Goal: Communication & Community: Participate in discussion

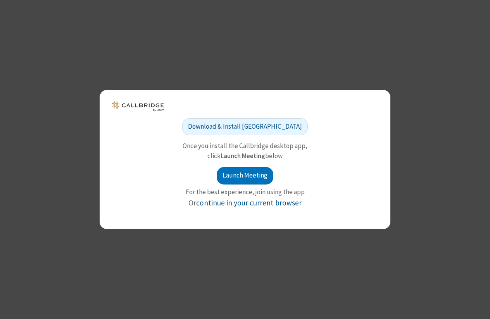
click at [244, 203] on link "continue in your current browser" at bounding box center [249, 202] width 106 height 9
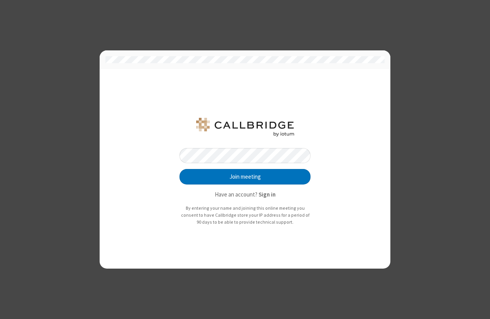
click at [245, 177] on button "Join meeting" at bounding box center [245, 177] width 131 height 16
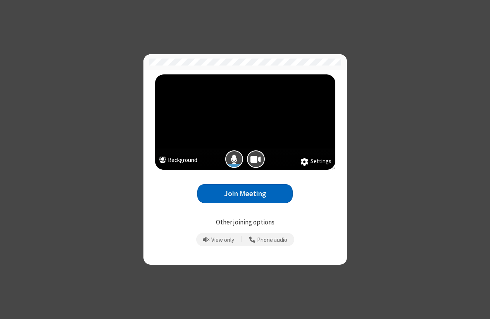
click at [264, 195] on button "Join Meeting" at bounding box center [244, 193] width 95 height 19
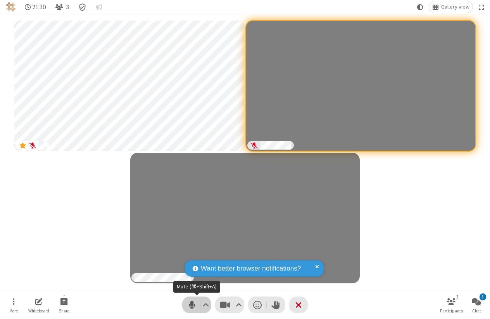
click at [191, 303] on span "Mute (⌘+Shift+A)" at bounding box center [192, 304] width 12 height 11
click at [191, 303] on span "Unmute (⌘+Shift+A)" at bounding box center [192, 304] width 12 height 11
click at [221, 304] on span "Stop video (⌘+Shift+V)" at bounding box center [225, 304] width 12 height 11
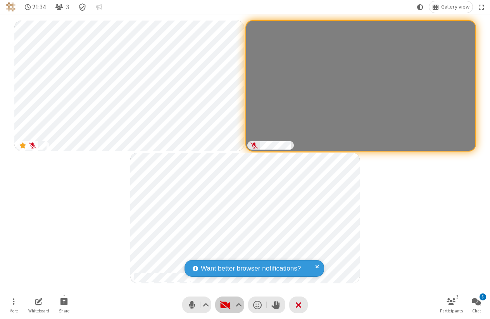
click at [221, 304] on span "Start video (⌘+Shift+V)" at bounding box center [225, 304] width 12 height 11
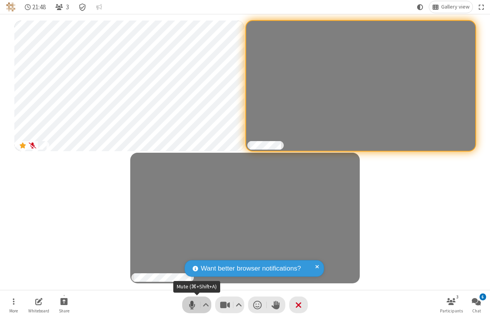
click at [195, 307] on span "Mute (⌘+Shift+A)" at bounding box center [192, 304] width 12 height 11
click at [195, 306] on span "Unmute (⌘+Shift+A)" at bounding box center [192, 304] width 12 height 11
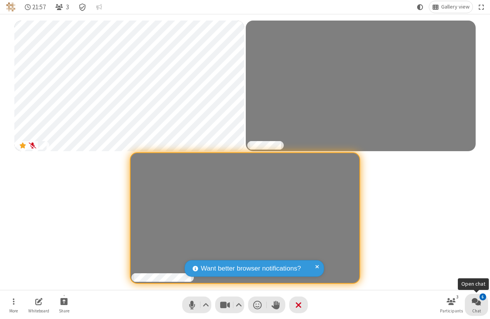
click at [484, 299] on div "6" at bounding box center [483, 297] width 7 height 7
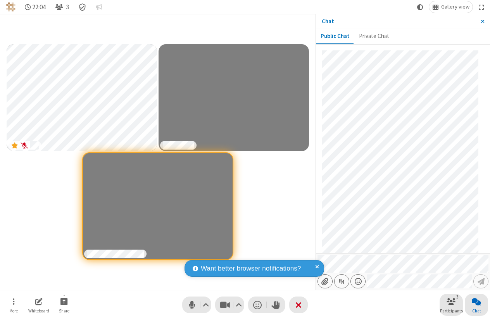
scroll to position [227, 0]
click at [70, 298] on button "Share" at bounding box center [63, 305] width 23 height 22
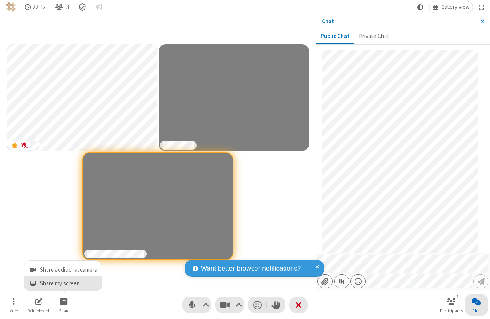
click at [65, 281] on span "Share my screen" at bounding box center [68, 283] width 57 height 7
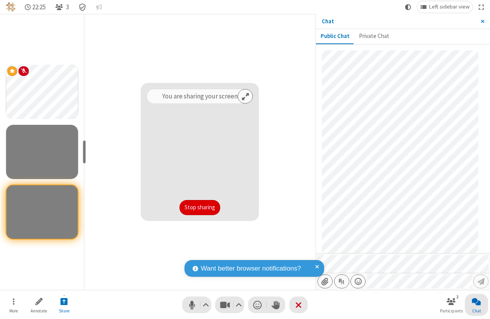
click at [208, 209] on button "Stop sharing" at bounding box center [200, 208] width 41 height 16
